Goal: Check status: Check status

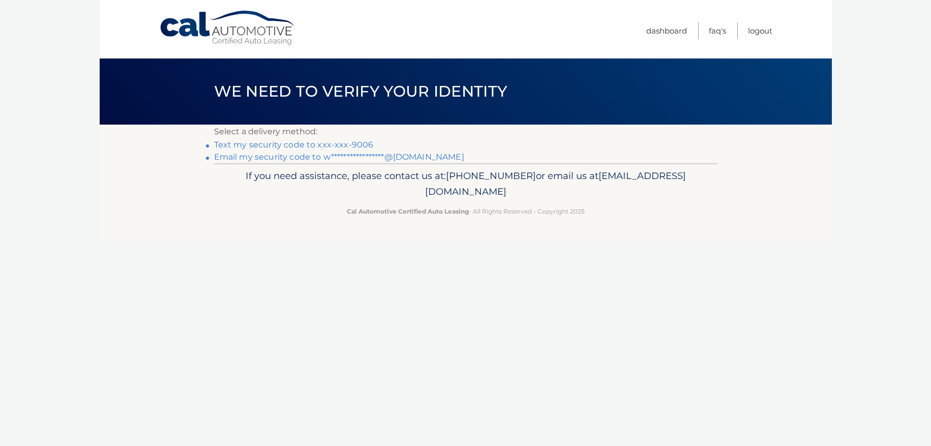
click at [304, 141] on link "Text my security code to xxx-xxx-9006" at bounding box center [294, 145] width 160 height 10
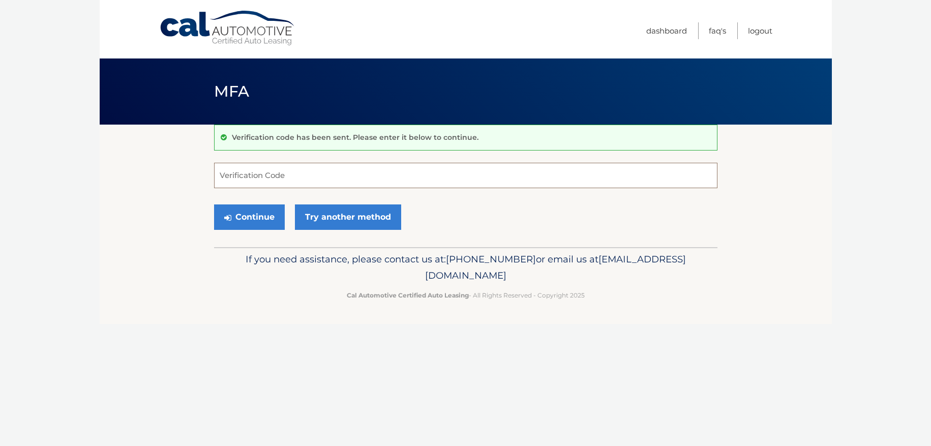
click at [268, 179] on input "Verification Code" at bounding box center [465, 175] width 503 height 25
type input "523815"
click at [232, 223] on button "Continue" at bounding box center [249, 216] width 71 height 25
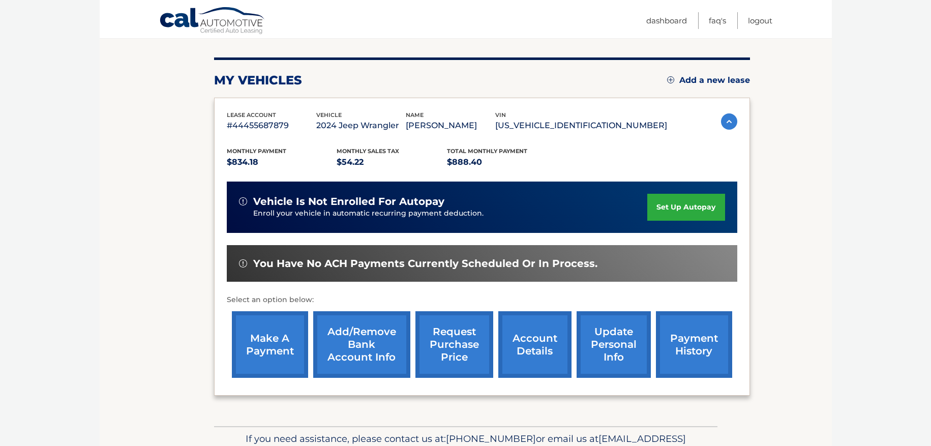
scroll to position [123, 0]
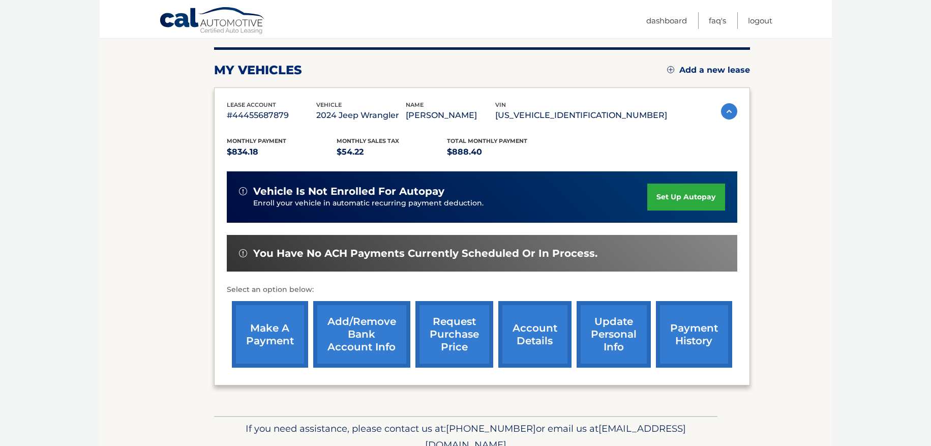
click at [683, 333] on link "payment history" at bounding box center [694, 334] width 76 height 67
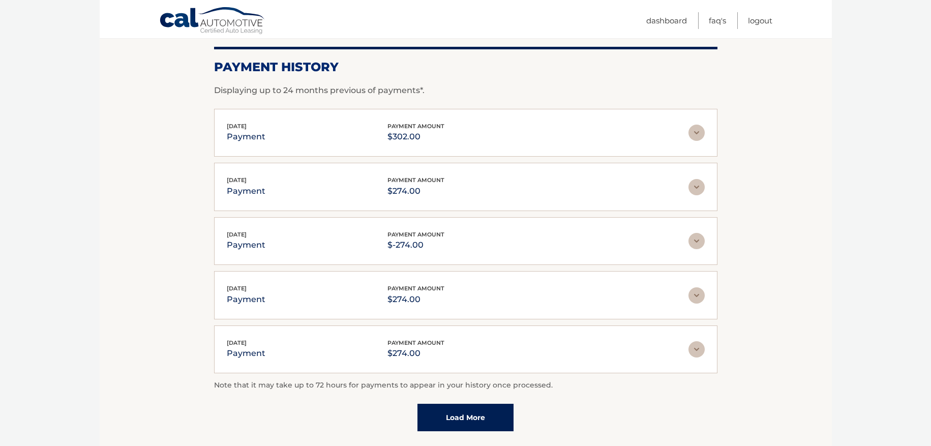
scroll to position [143, 0]
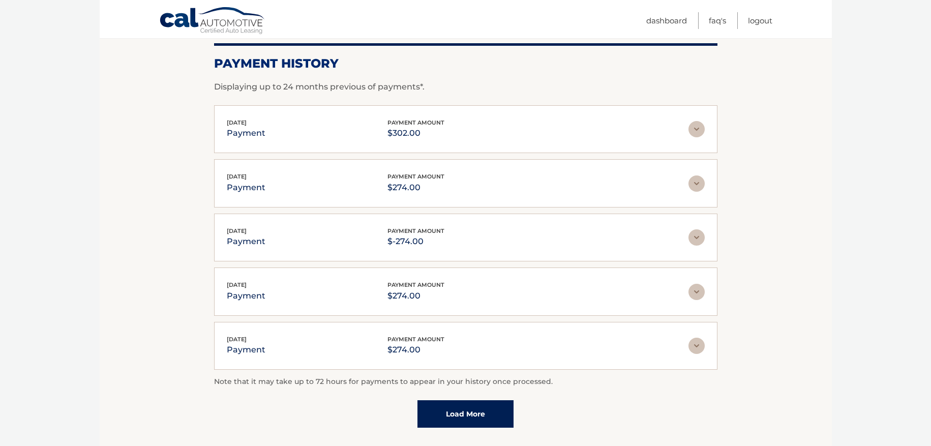
click at [696, 232] on img at bounding box center [696, 237] width 16 height 16
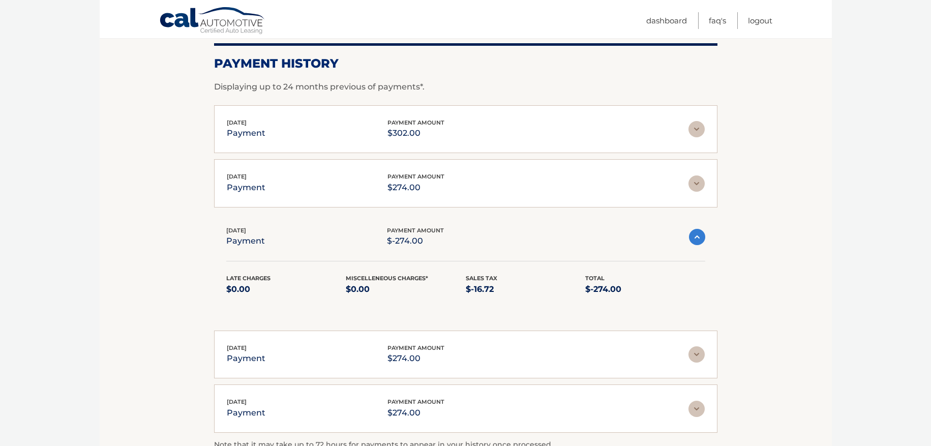
click at [696, 232] on img at bounding box center [697, 237] width 16 height 16
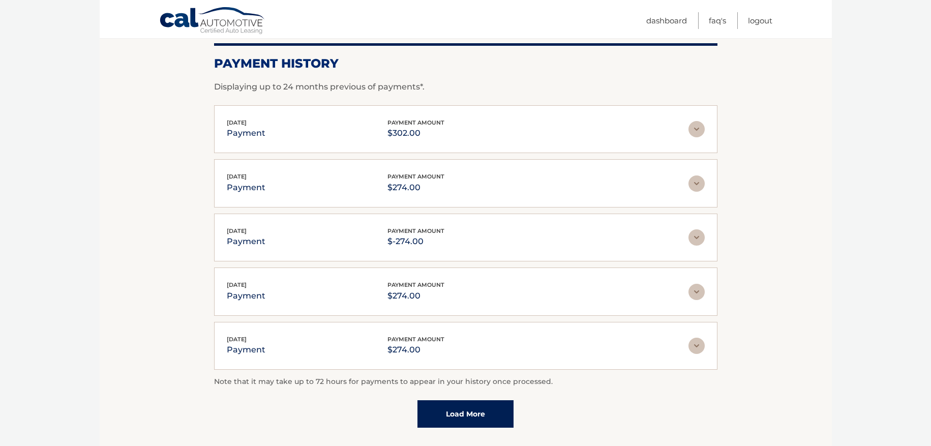
click at [699, 175] on img at bounding box center [696, 183] width 16 height 16
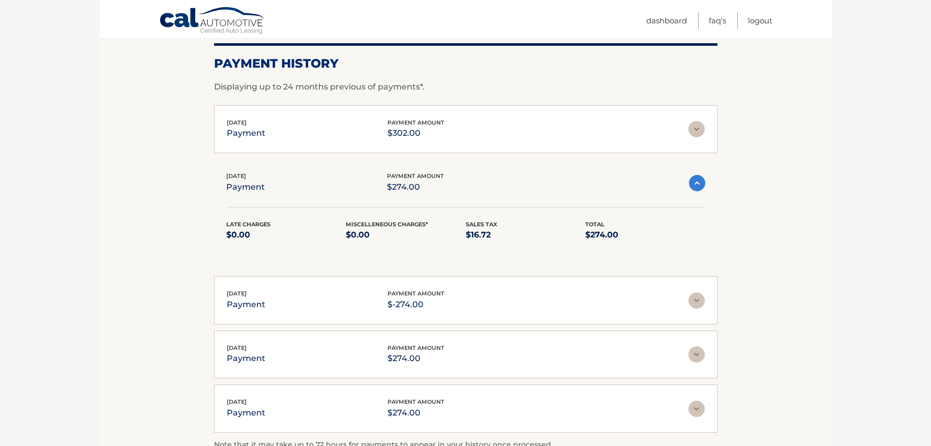
click at [699, 175] on img at bounding box center [697, 183] width 16 height 16
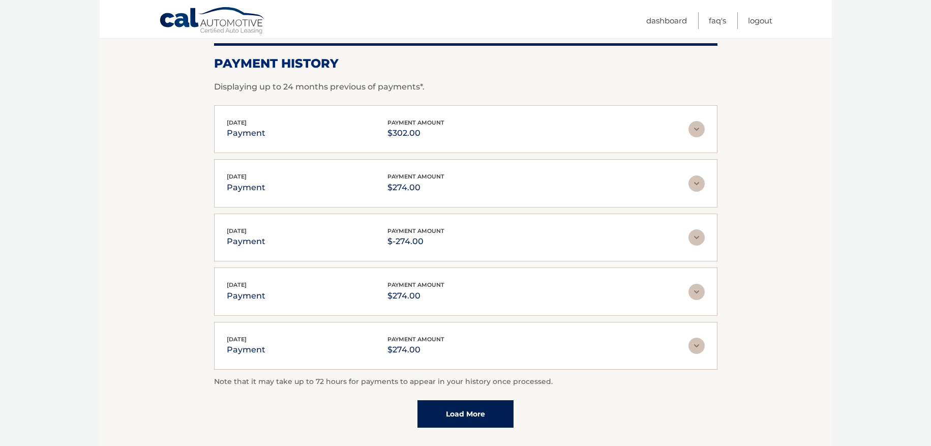
click at [704, 338] on img at bounding box center [696, 346] width 16 height 16
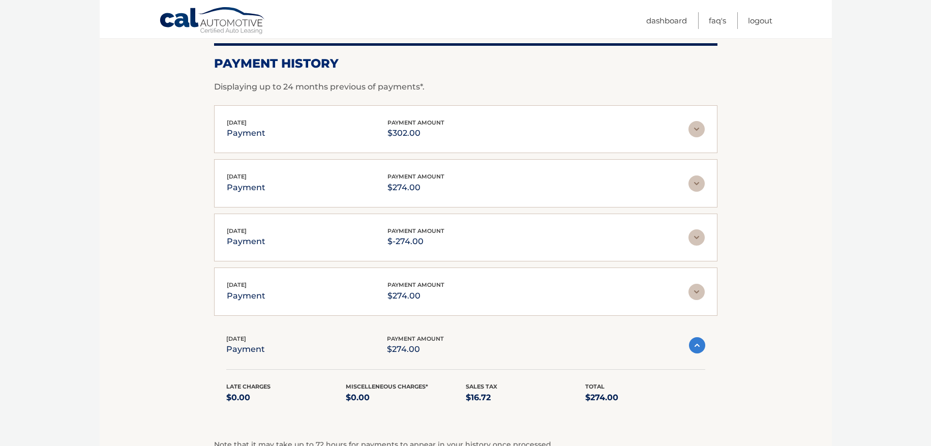
click at [704, 338] on img at bounding box center [697, 345] width 16 height 16
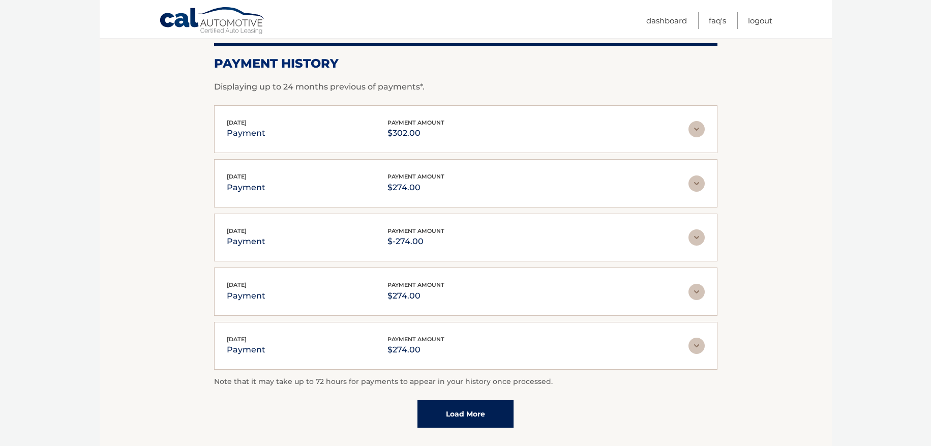
click at [453, 240] on div "Sep 23, 2025 payment payment amount $-274.00" at bounding box center [458, 237] width 462 height 23
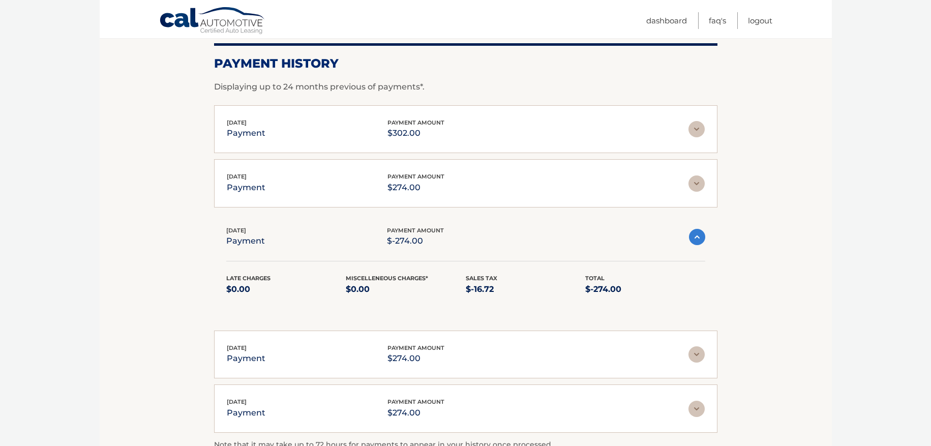
click at [464, 226] on div "Sep 23, 2025 payment payment amount $-274.00" at bounding box center [457, 237] width 463 height 23
